Goal: Task Accomplishment & Management: Manage account settings

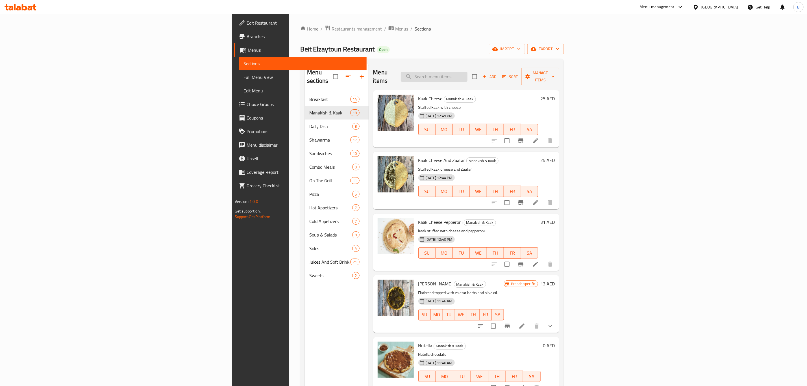
click at [467, 72] on input "search" at bounding box center [434, 77] width 67 height 10
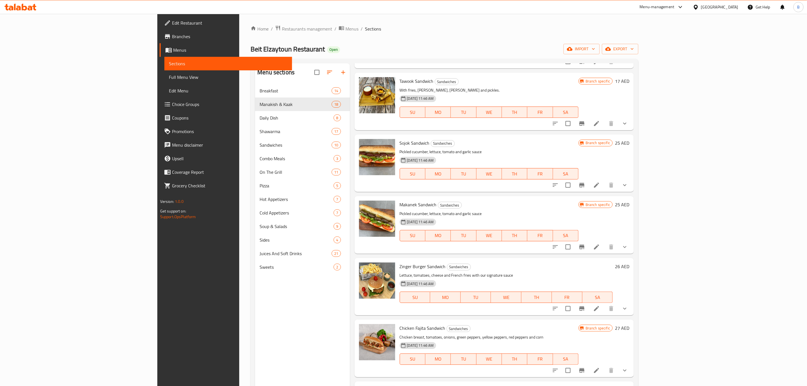
scroll to position [5, 0]
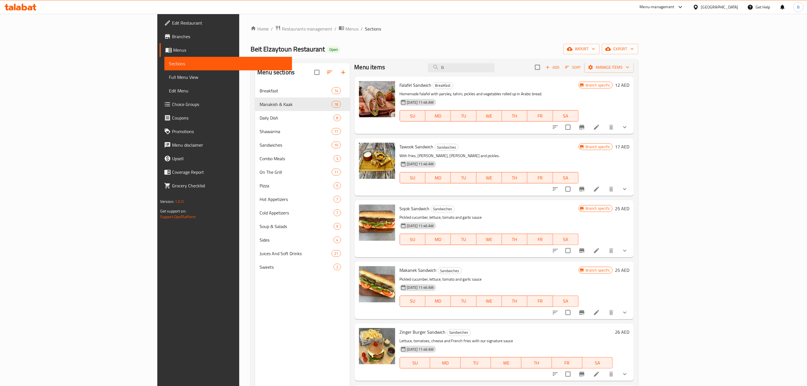
type input "tik"
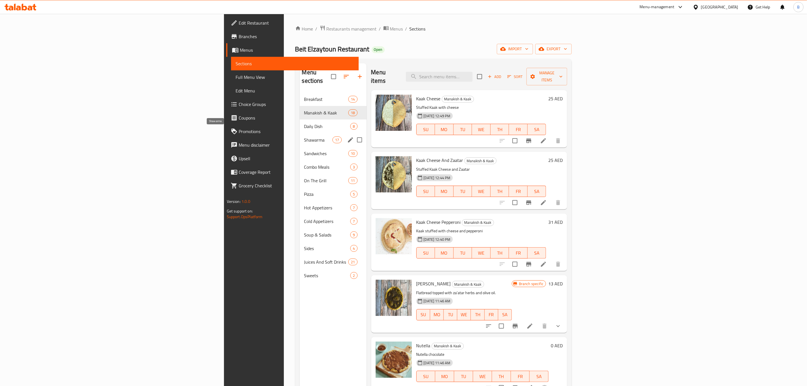
click at [304, 150] on span "Sandwiches" at bounding box center [326, 153] width 44 height 7
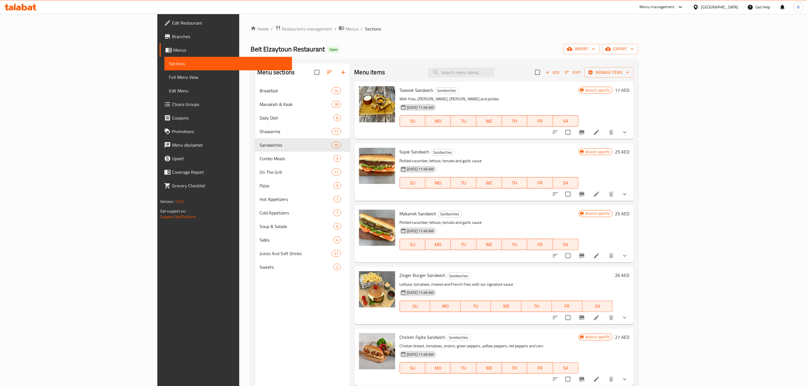
click at [452, 41] on div "Home / Restaurants management / Menus / Sections Beit Elzaytoun Restaurant Open…" at bounding box center [444, 239] width 388 height 428
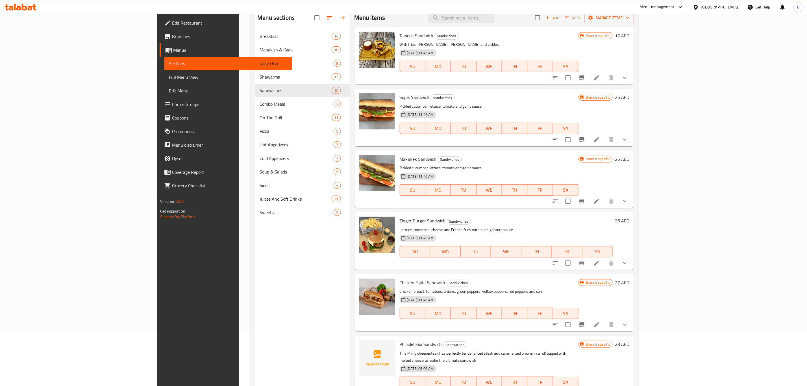
scroll to position [8, 0]
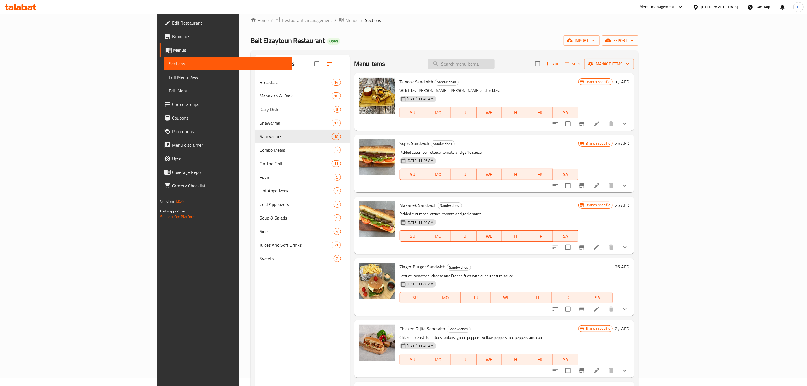
click at [494, 66] on input "search" at bounding box center [461, 64] width 67 height 10
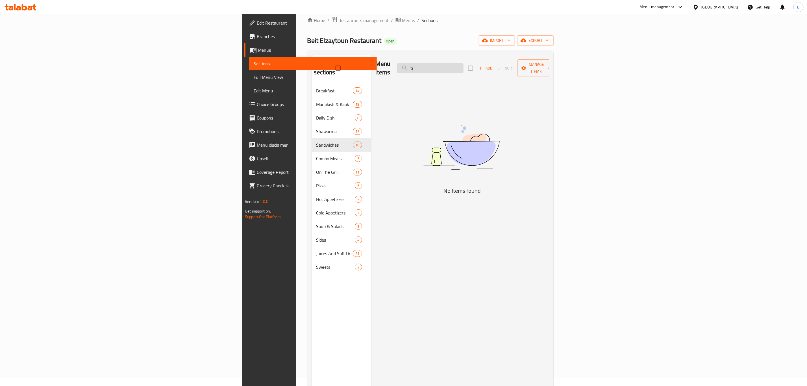
type input "tik"
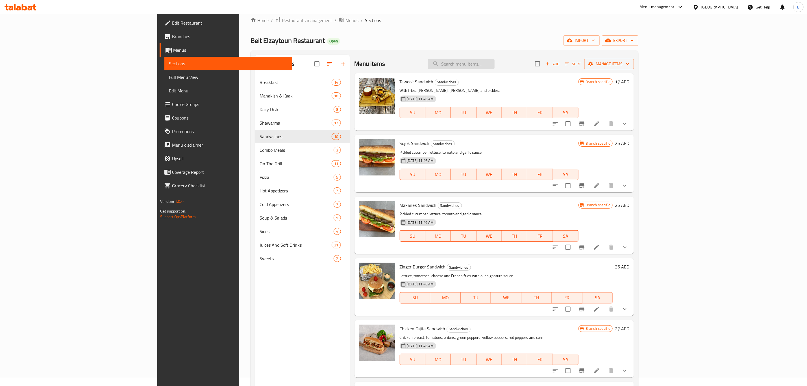
click at [494, 62] on input "search" at bounding box center [461, 64] width 67 height 10
paste input "Lamb kabab sandwich"
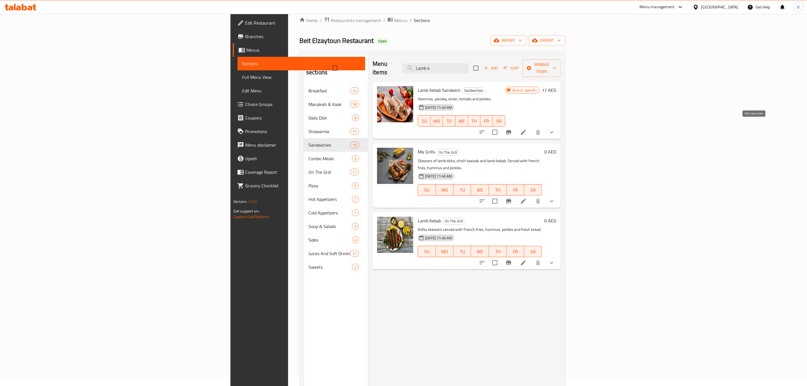
type input "Lamb k"
click at [527, 129] on icon at bounding box center [523, 132] width 7 height 7
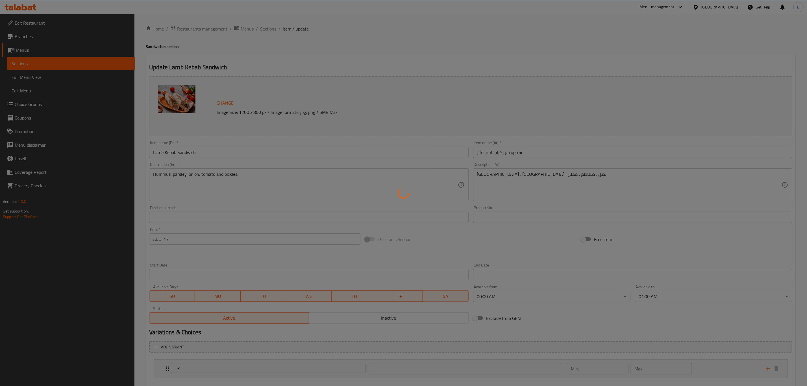
type input "أختيارك لأضافة مشروب"
type input "0"
type input "1"
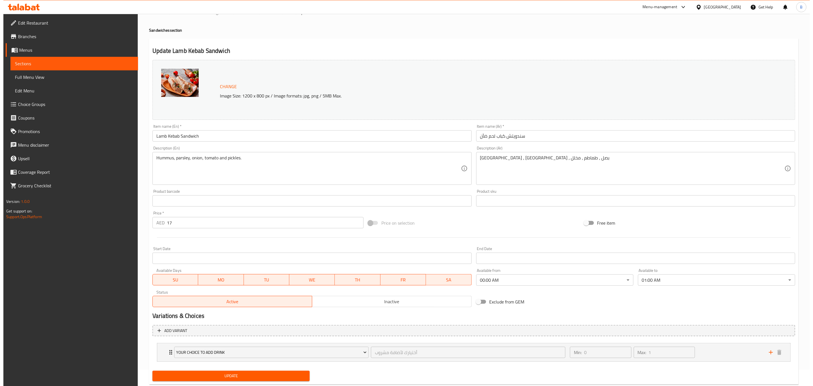
scroll to position [31, 0]
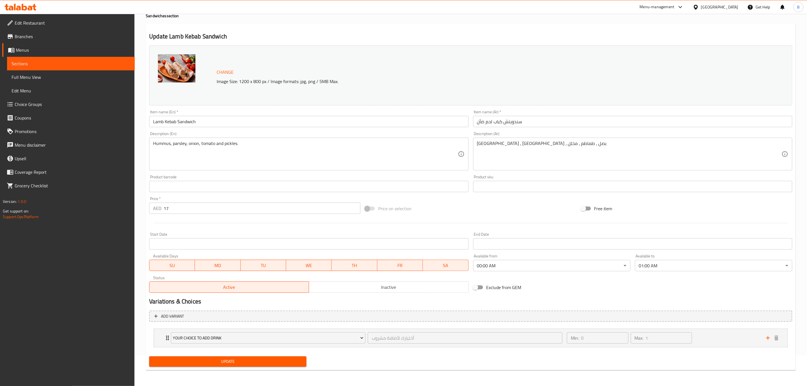
click at [584, 269] on body "​ Menu-management [GEOGRAPHIC_DATA] Get Help B Edit Restaurant Branches Menus S…" at bounding box center [403, 169] width 807 height 372
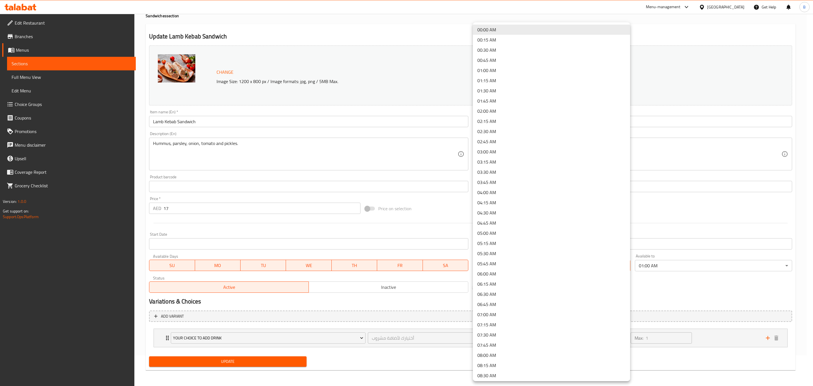
click at [508, 32] on li "00:00 AM" at bounding box center [551, 30] width 157 height 10
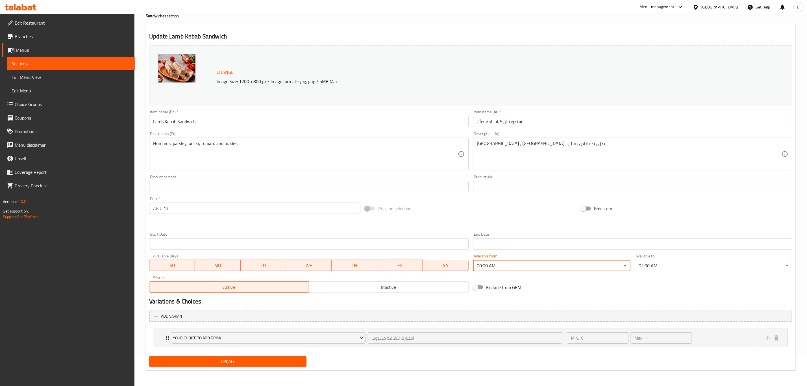
click at [652, 259] on body "​ Menu-management [GEOGRAPHIC_DATA] Get Help B Edit Restaurant Branches Menus S…" at bounding box center [403, 169] width 807 height 372
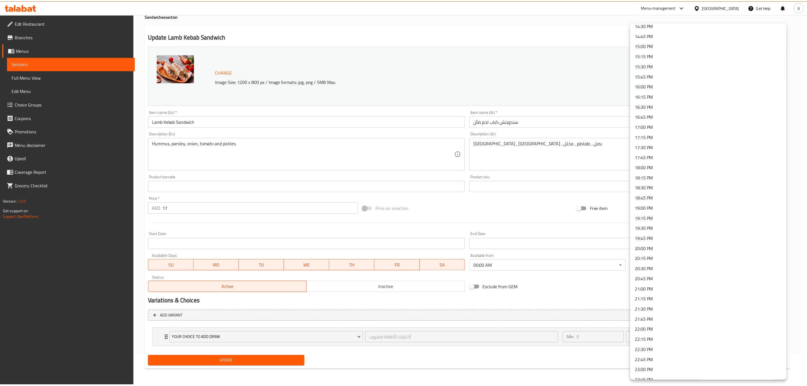
scroll to position [631, 0]
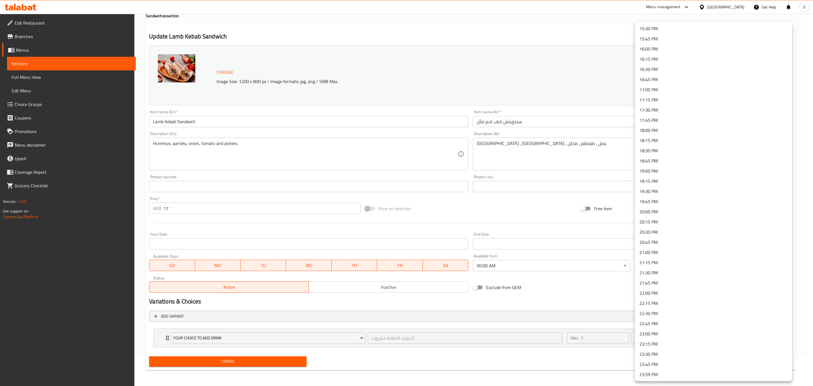
drag, startPoint x: 663, startPoint y: 377, endPoint x: 653, endPoint y: 376, distance: 9.6
click at [663, 377] on li "23:59 PM" at bounding box center [713, 374] width 157 height 10
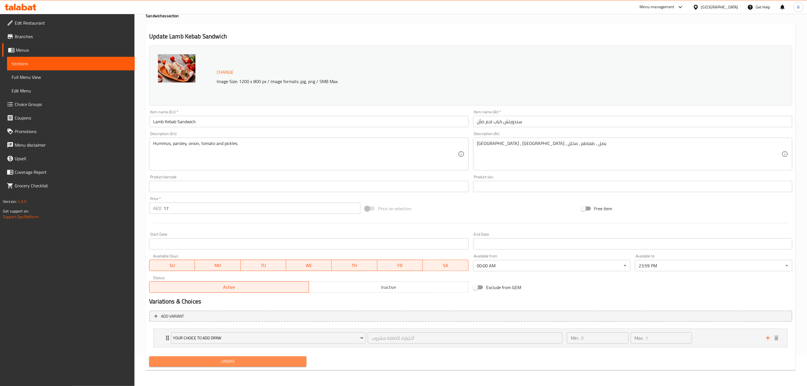
click at [246, 366] on button "Update" at bounding box center [227, 361] width 157 height 10
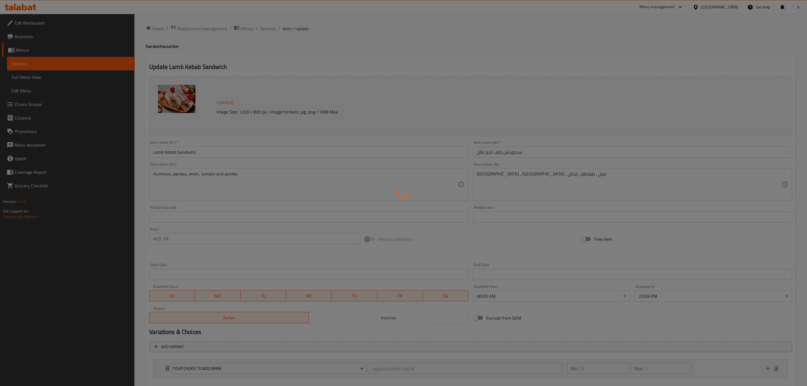
scroll to position [0, 0]
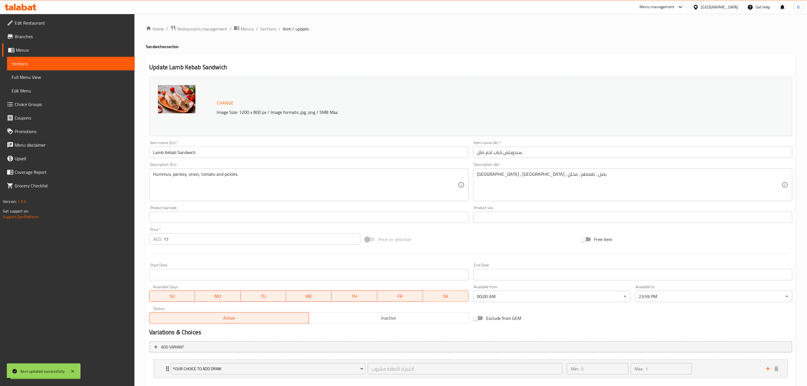
click at [268, 30] on span "Sections" at bounding box center [268, 28] width 16 height 7
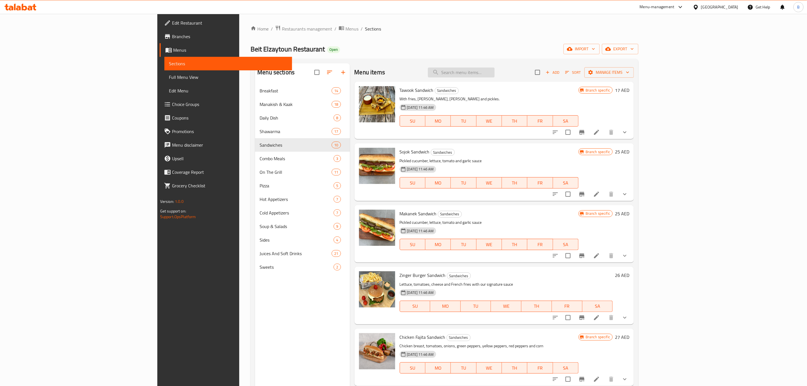
click at [494, 72] on input "search" at bounding box center [461, 72] width 67 height 10
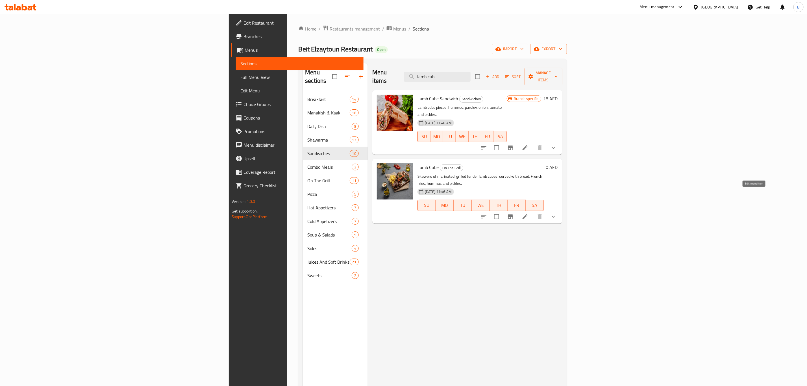
type input "lamb cub"
click at [528, 213] on icon at bounding box center [524, 216] width 7 height 7
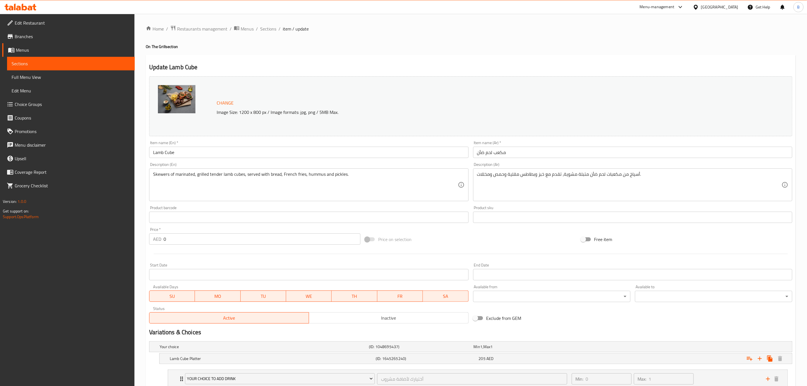
click at [399, 99] on div "Change Image Size: 1200 x 800 px / Image formats: jpg, png / 5MB Max." at bounding box center [448, 106] width 469 height 18
click at [269, 30] on span "Sections" at bounding box center [268, 28] width 16 height 7
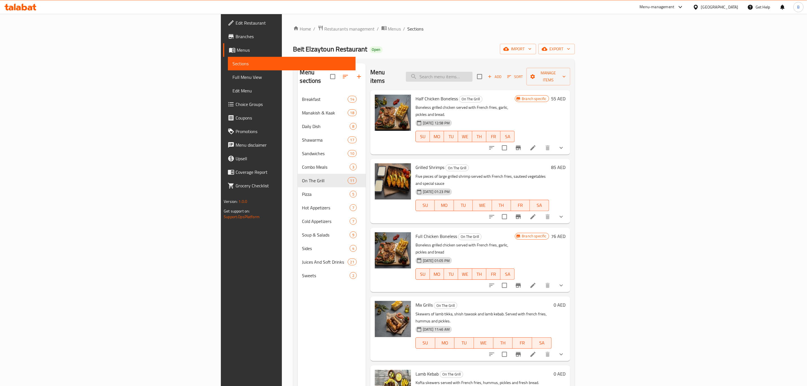
click at [472, 74] on input "search" at bounding box center [439, 77] width 67 height 10
click at [414, 51] on div "Beit Elzaytoun Restaurant Open import export" at bounding box center [433, 49] width 281 height 10
click at [512, 78] on div "Menu items Add Sort Manage items" at bounding box center [470, 76] width 200 height 27
click at [472, 72] on input "search" at bounding box center [439, 77] width 67 height 10
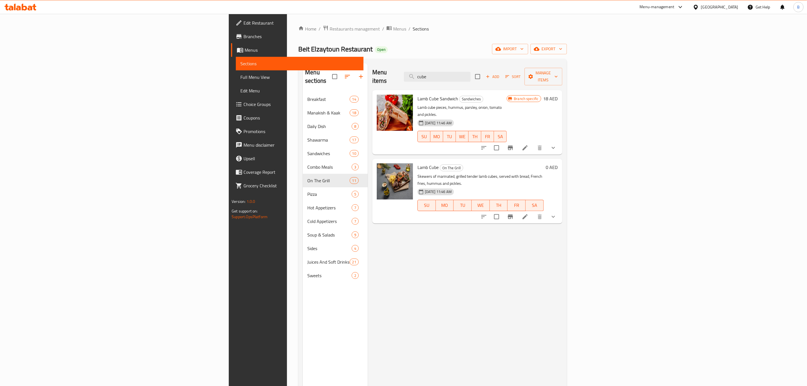
type input "cube"
click at [533, 211] on li at bounding box center [525, 216] width 16 height 10
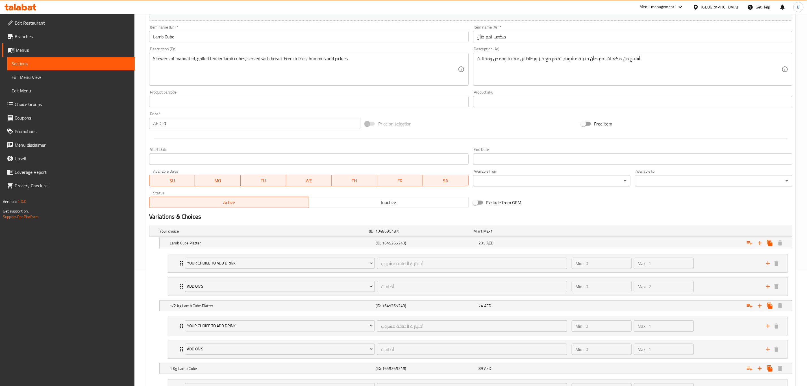
scroll to position [193, 0]
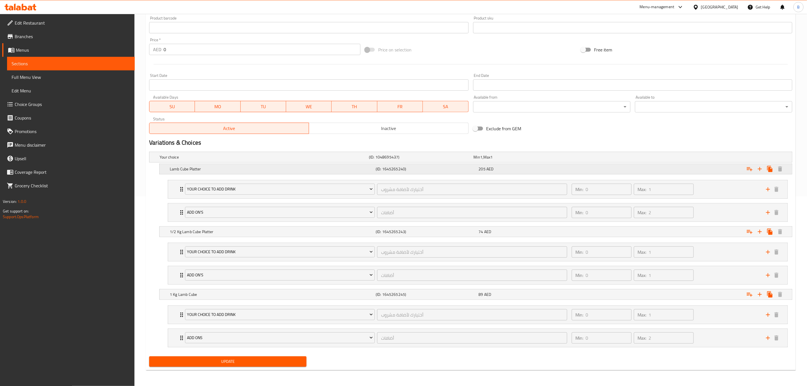
click at [344, 163] on div "Lamb Cube Platter (ID: 1645265240) 205 AED" at bounding box center [472, 157] width 628 height 12
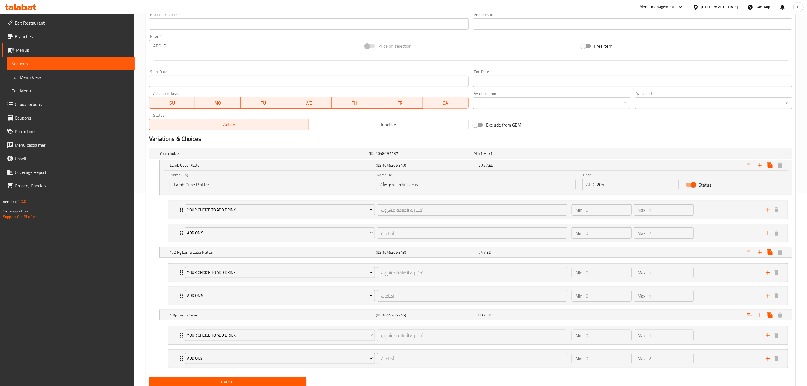
click at [508, 83] on input "Start Date" at bounding box center [632, 81] width 319 height 11
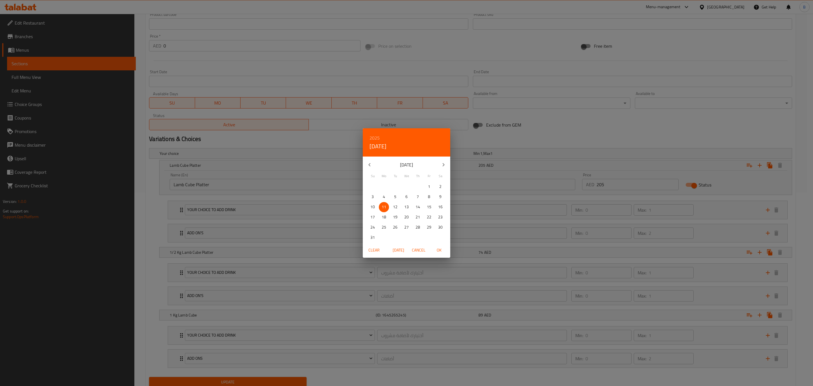
click at [446, 80] on div "2025 Mon, Aug [DATE] Mo Tu We Th Fr Sa 27 28 29 30 31 1 2 3 4 5 6 7 8 9 10 11 1…" at bounding box center [406, 193] width 813 height 386
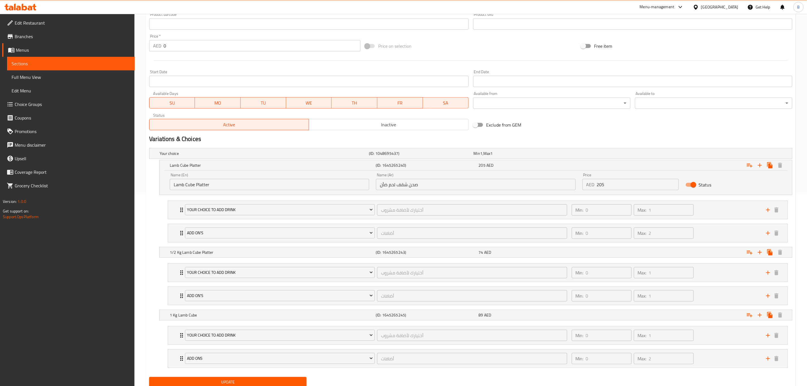
click at [436, 65] on div at bounding box center [470, 61] width 647 height 14
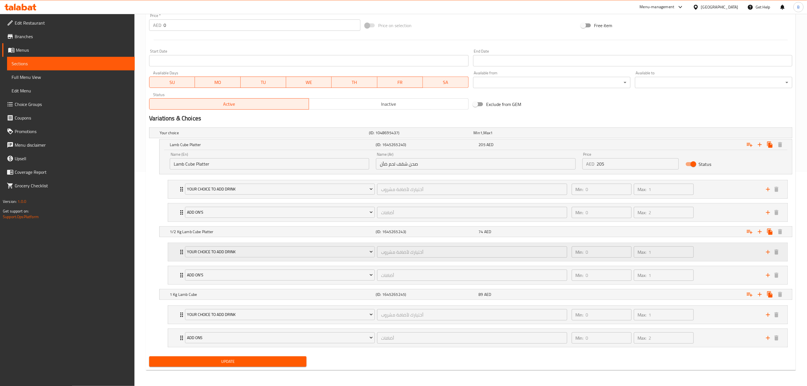
scroll to position [218, 0]
click at [273, 362] on span "Update" at bounding box center [228, 361] width 148 height 7
click at [716, 250] on div "Min: 0 ​ Max: 1 ​" at bounding box center [665, 252] width 194 height 18
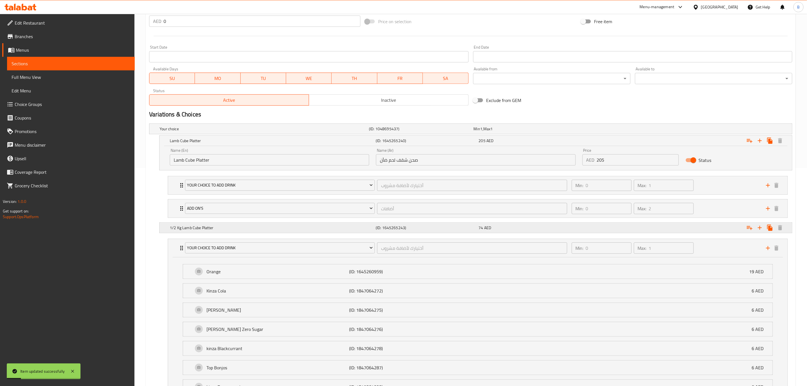
click at [708, 130] on div "Expand" at bounding box center [681, 129] width 209 height 2
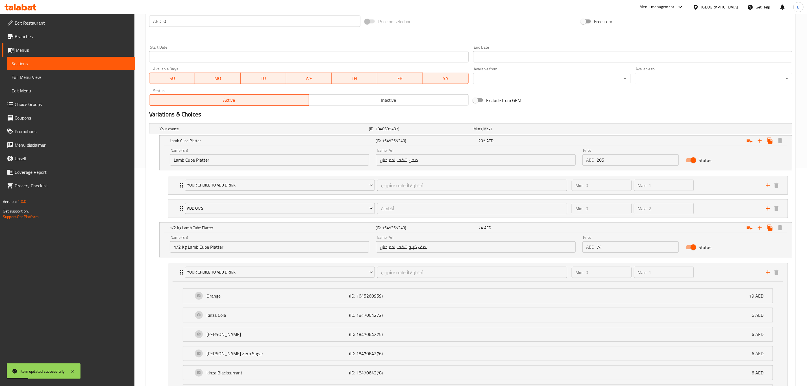
click at [692, 247] on input "Status" at bounding box center [693, 247] width 32 height 11
click at [692, 247] on input "Status" at bounding box center [687, 247] width 32 height 11
checkbox input "true"
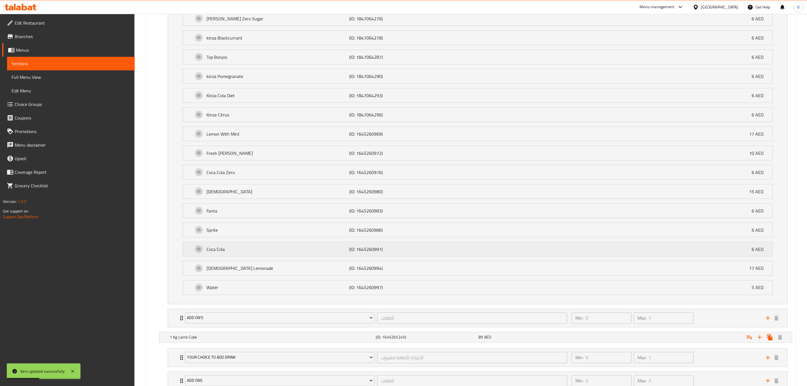
scroll to position [570, 0]
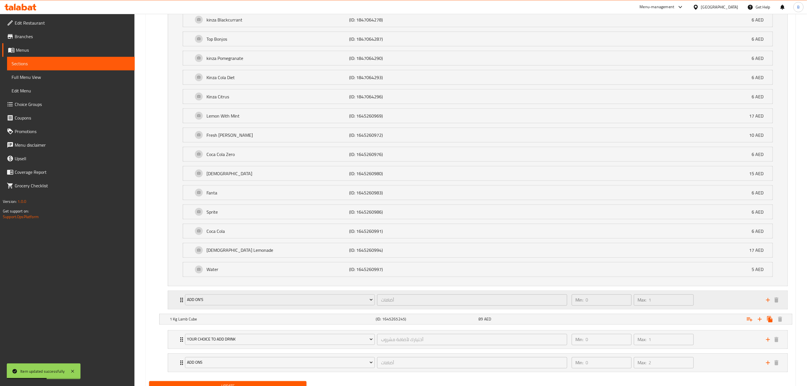
click at [703, 307] on div "Min: 0 ​ Max: 1 ​" at bounding box center [665, 300] width 194 height 18
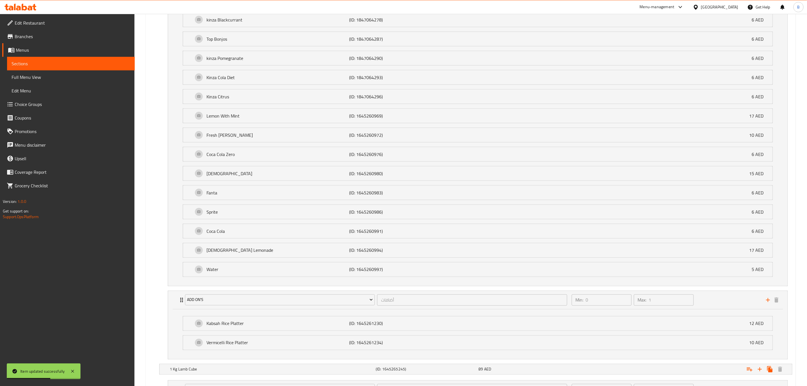
scroll to position [654, 0]
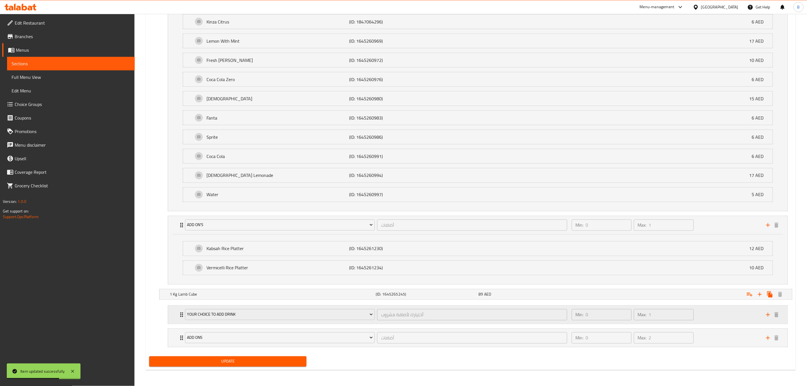
click at [705, 311] on div "Min: 0 ​ Max: 1 ​" at bounding box center [665, 314] width 194 height 18
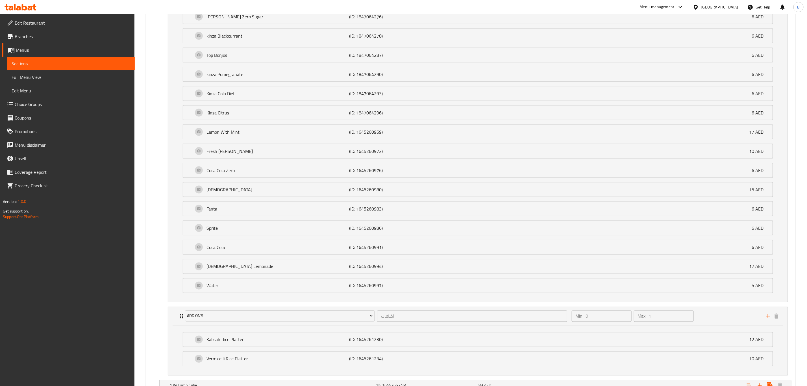
scroll to position [513, 0]
